Goal: Task Accomplishment & Management: Use online tool/utility

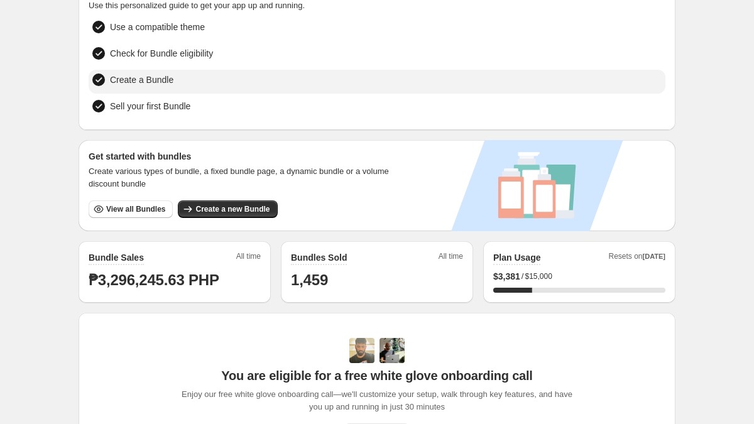
scroll to position [95, 0]
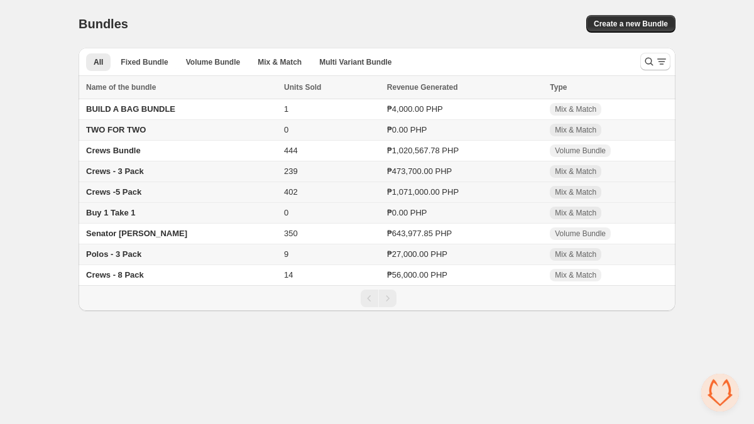
click at [121, 195] on span "Crews -5 Pack" at bounding box center [113, 191] width 55 height 9
